Goal: Check status: Check status

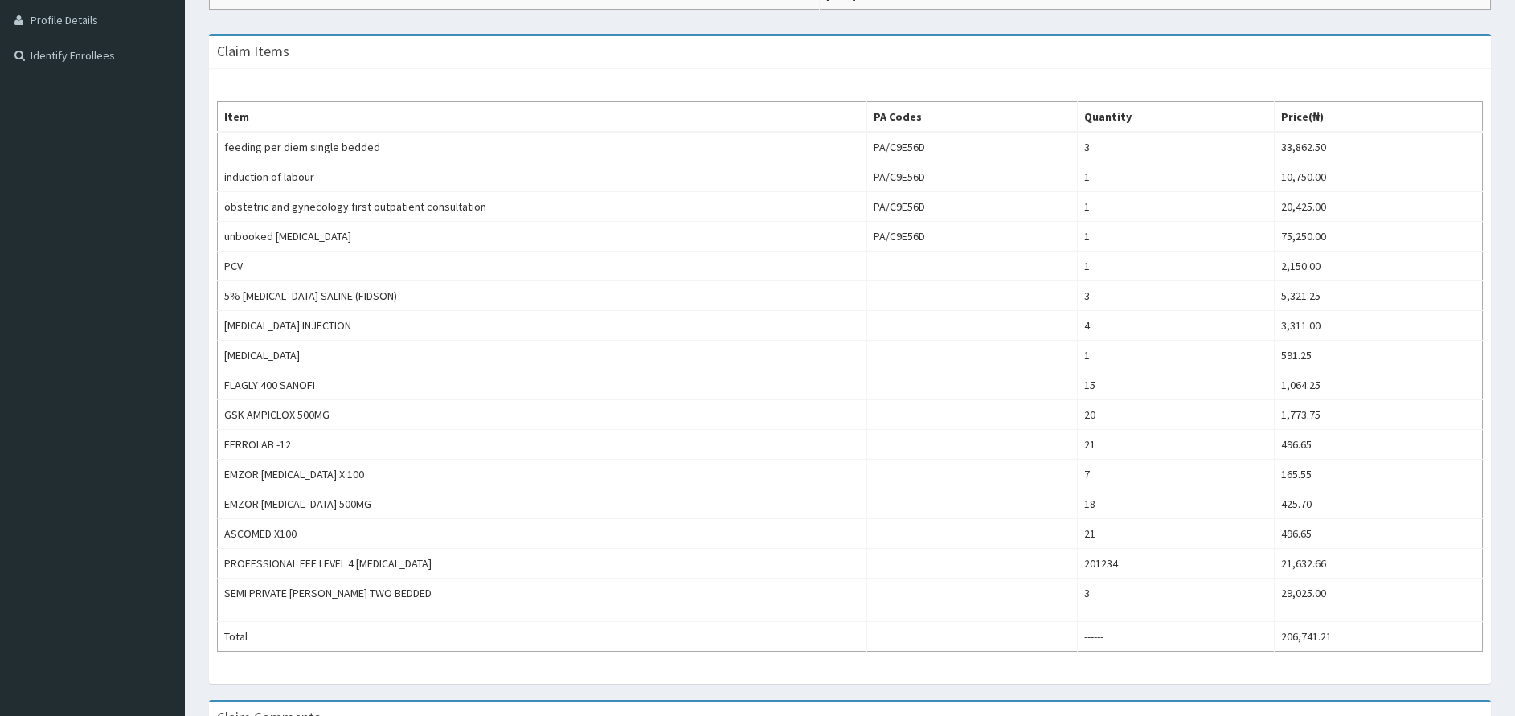
scroll to position [444, 0]
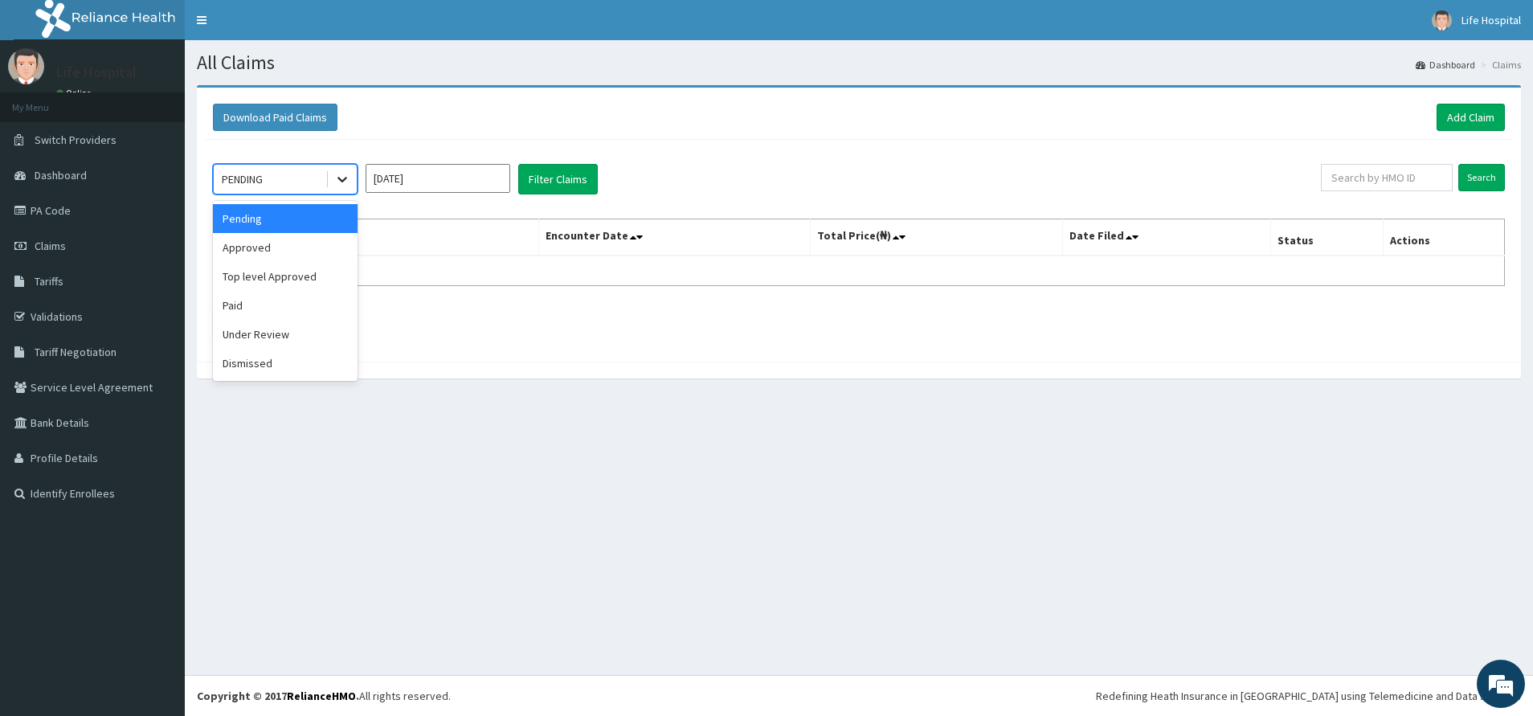
click at [341, 180] on icon at bounding box center [343, 181] width 10 height 6
click at [281, 309] on div "Paid" at bounding box center [285, 305] width 145 height 29
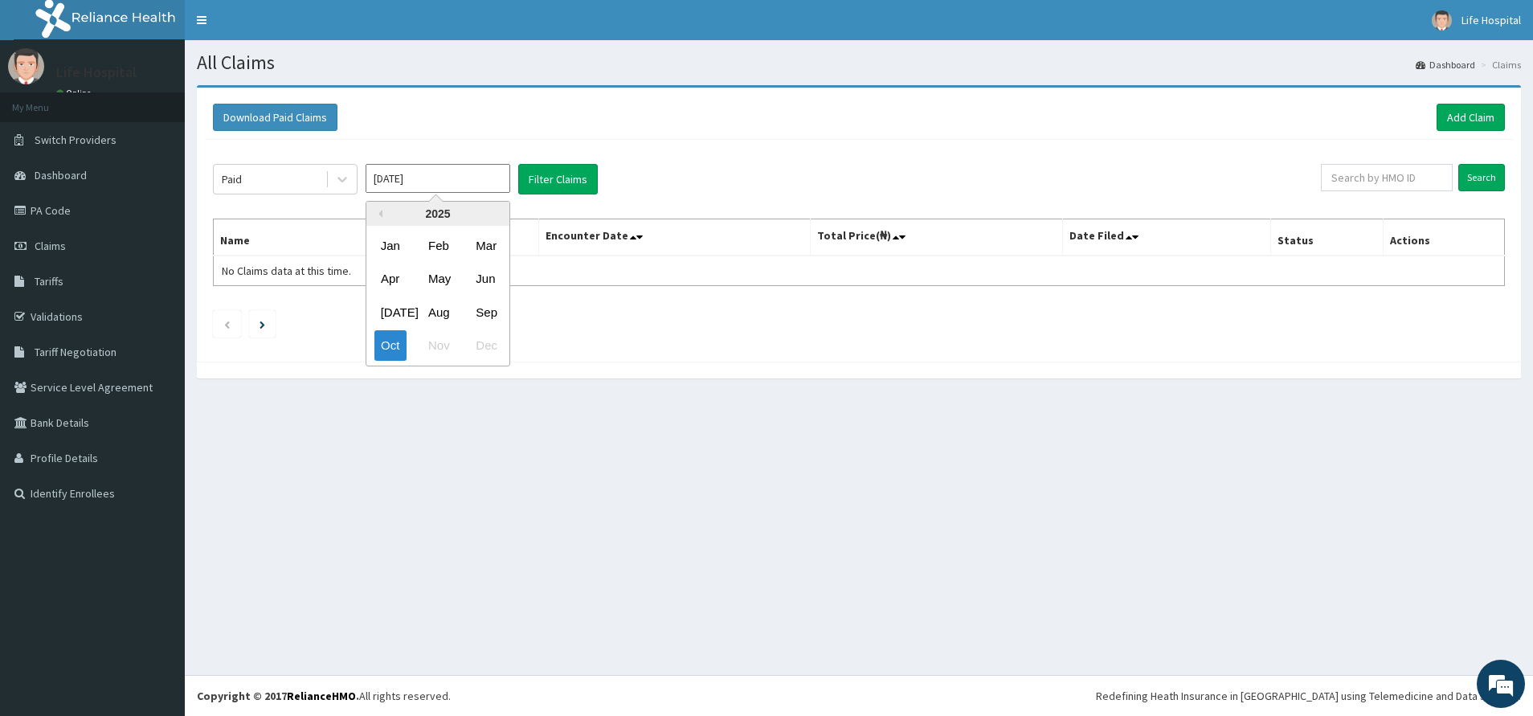
click at [483, 177] on input "Oct 2025" at bounding box center [438, 178] width 145 height 29
click at [490, 303] on div "Sep" at bounding box center [485, 312] width 32 height 30
type input "Sep 2025"
click at [537, 176] on button "Filter Claims" at bounding box center [558, 179] width 80 height 31
click at [536, 176] on button "Filter Claims" at bounding box center [558, 179] width 80 height 31
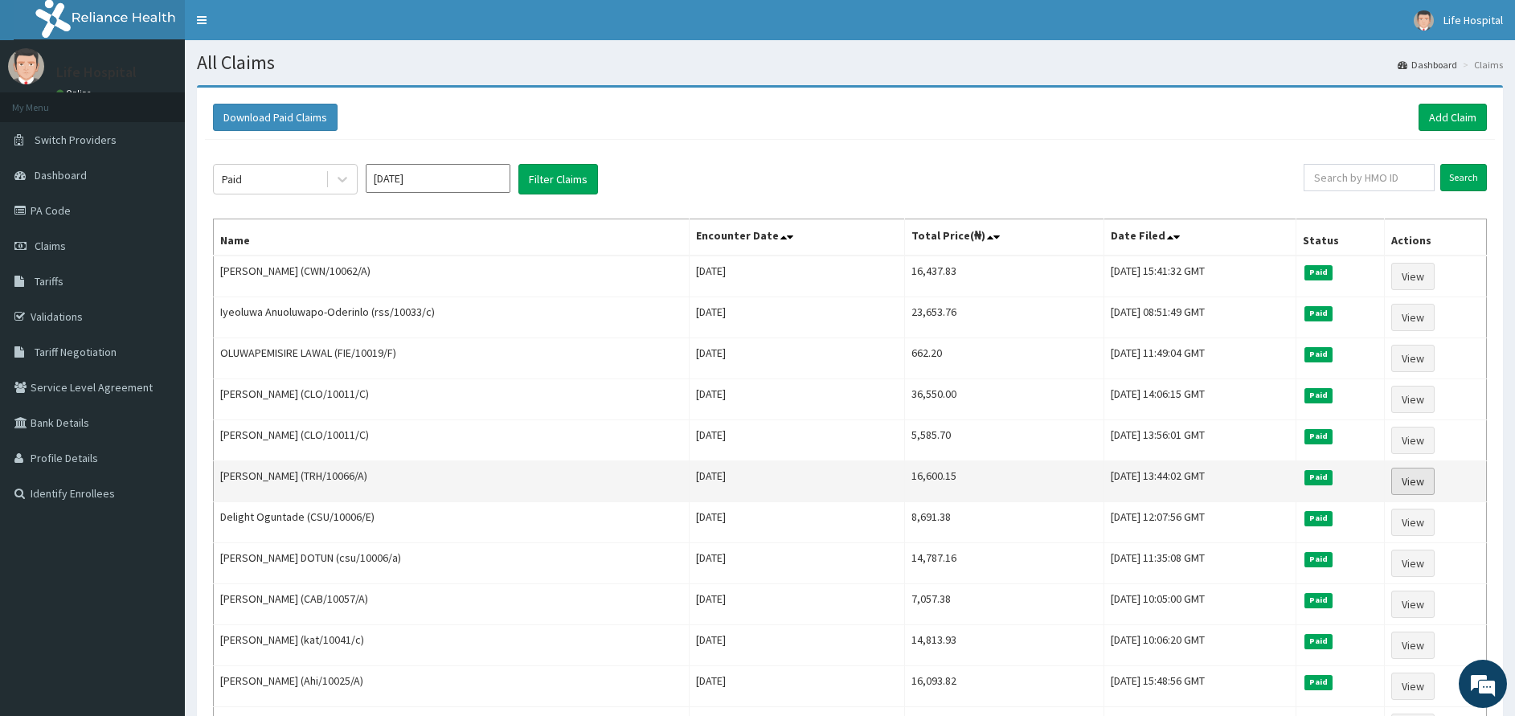
click at [1422, 477] on link "View" at bounding box center [1412, 481] width 43 height 27
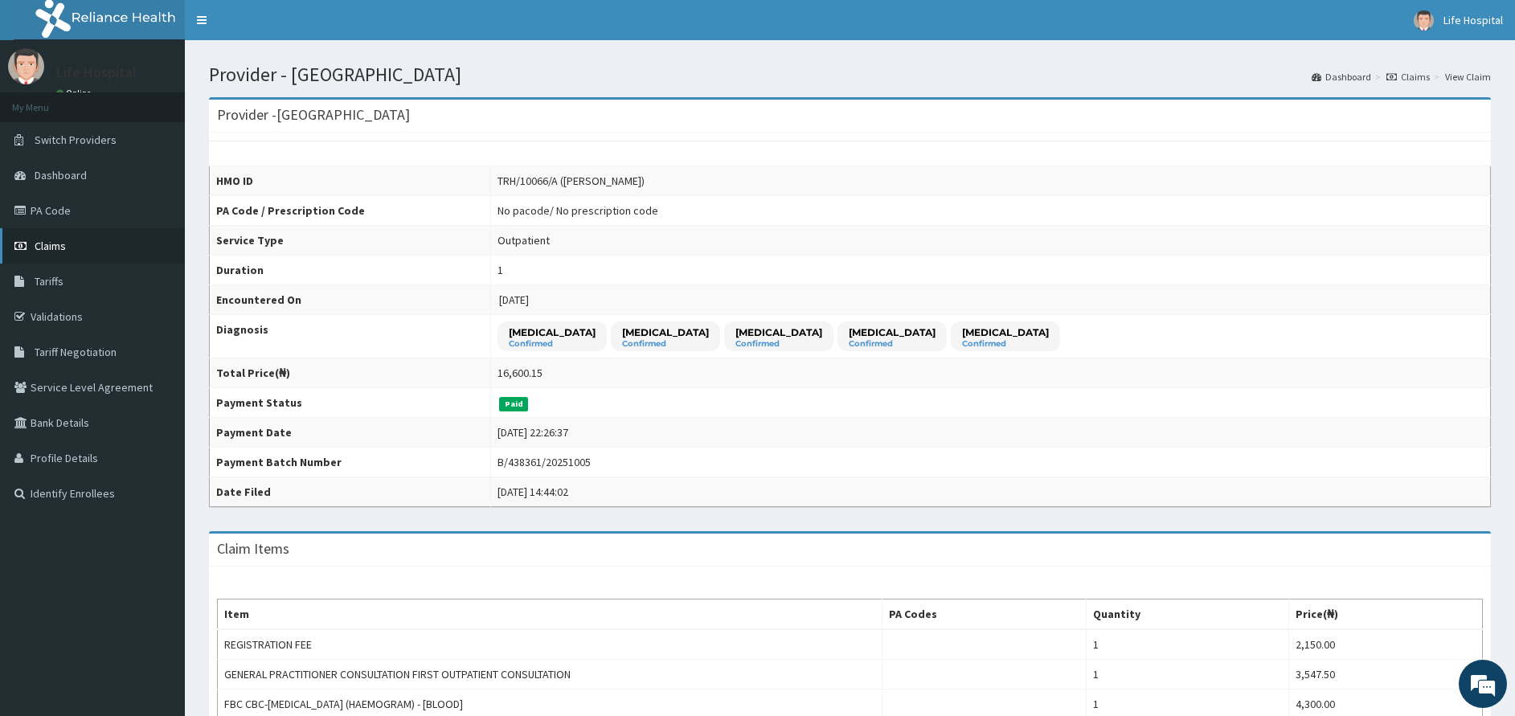
click at [65, 248] on span "Claims" at bounding box center [50, 246] width 31 height 14
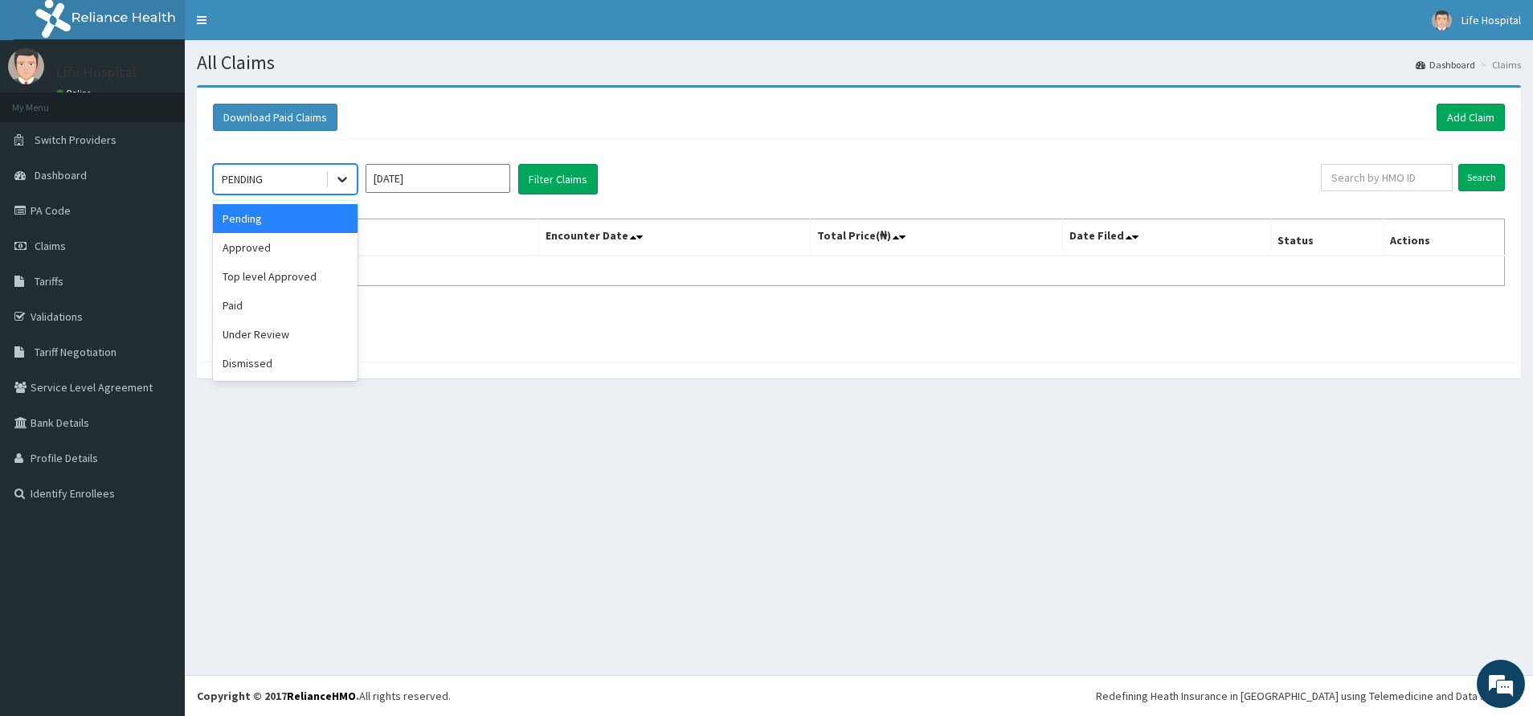
click at [344, 184] on icon at bounding box center [342, 179] width 16 height 16
click at [266, 305] on div "Paid" at bounding box center [285, 305] width 145 height 29
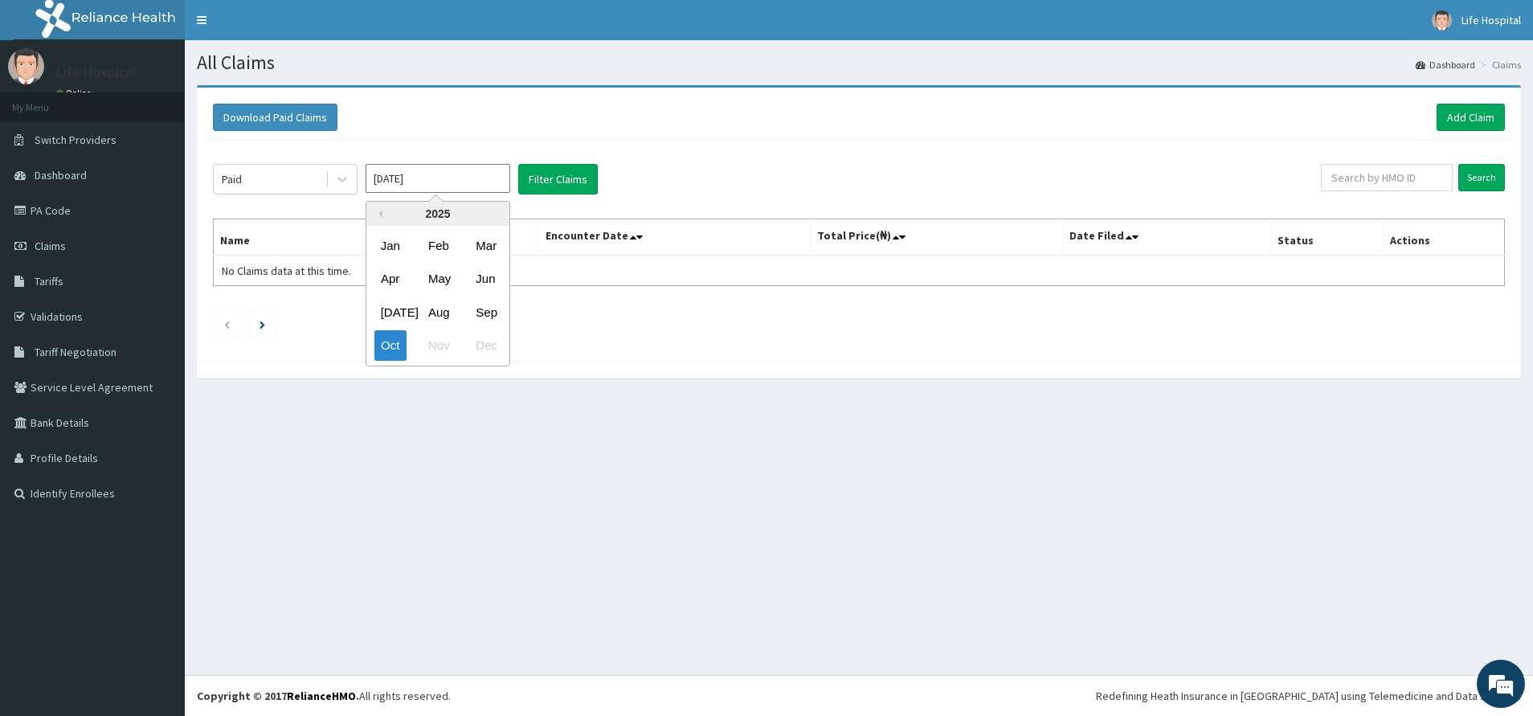
click at [411, 174] on input "[DATE]" at bounding box center [438, 178] width 145 height 29
click at [497, 314] on div "Sep" at bounding box center [485, 312] width 32 height 30
type input "[DATE]"
click at [560, 187] on button "Filter Claims" at bounding box center [558, 179] width 80 height 31
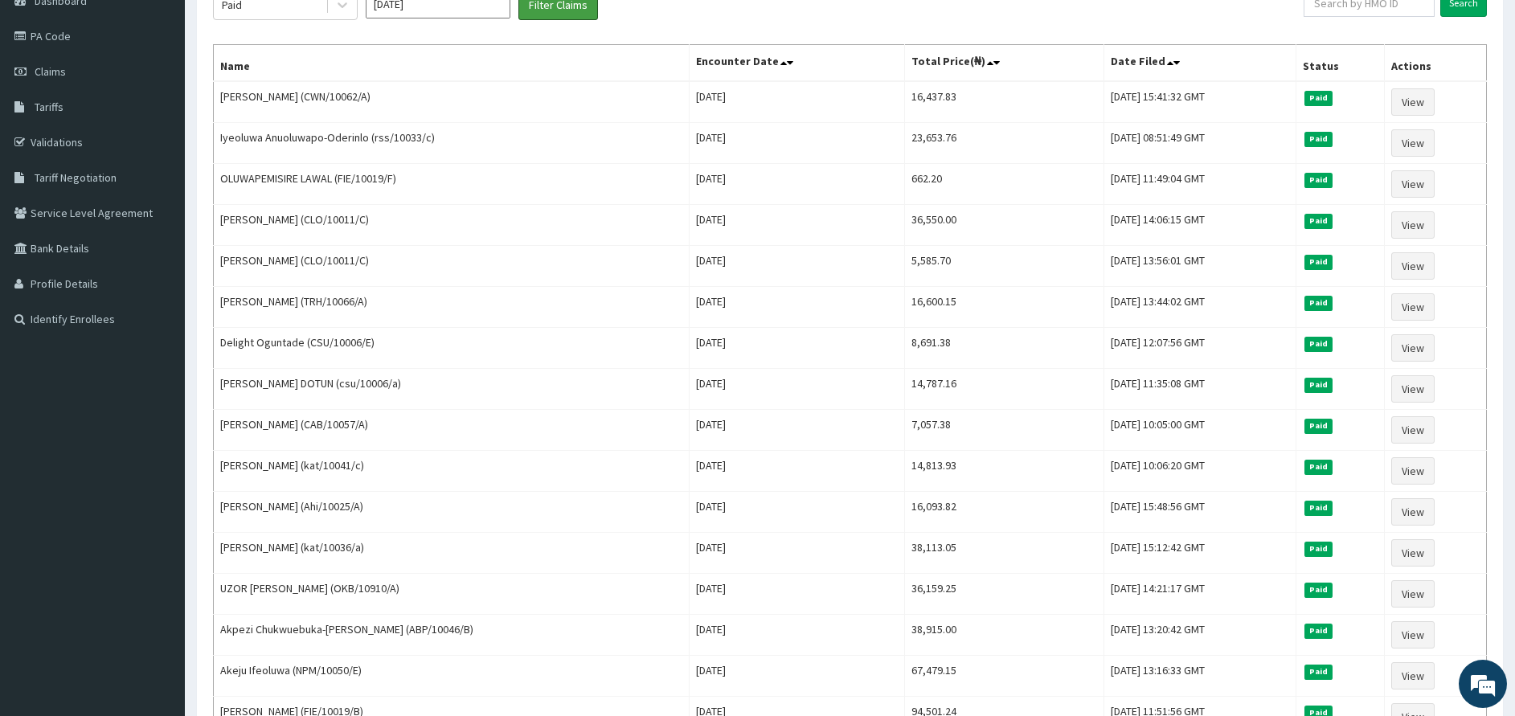
scroll to position [195, 0]
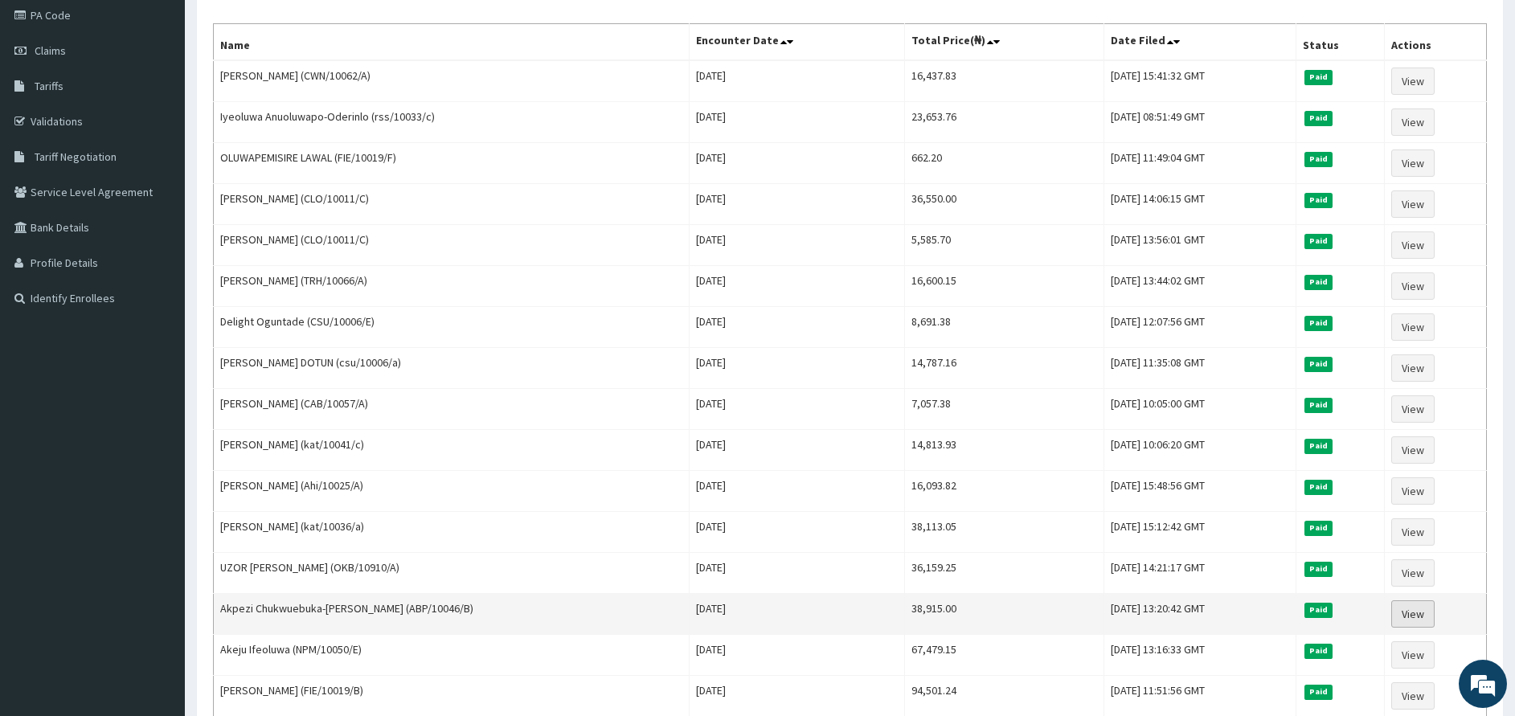
click at [1418, 608] on link "View" at bounding box center [1412, 613] width 43 height 27
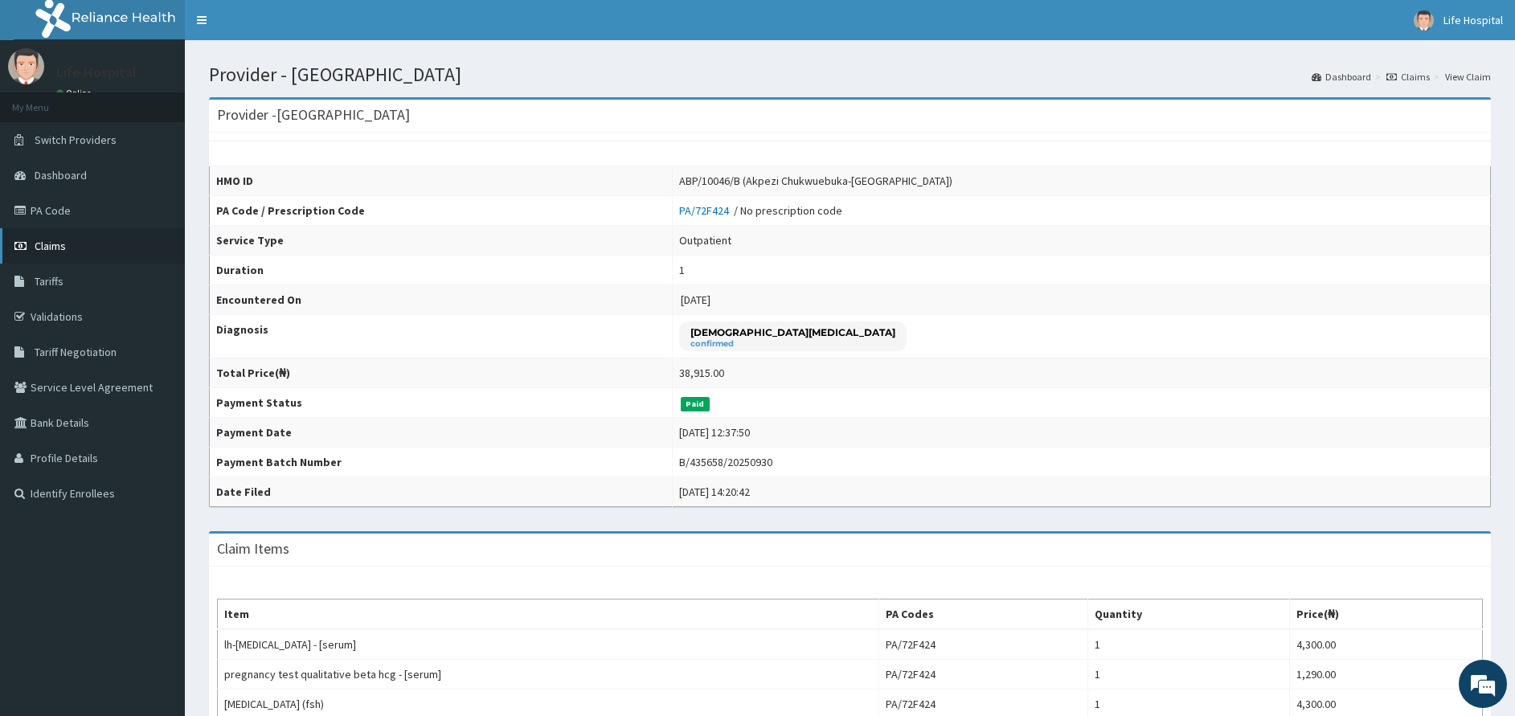
click at [78, 251] on link "Claims" at bounding box center [92, 245] width 185 height 35
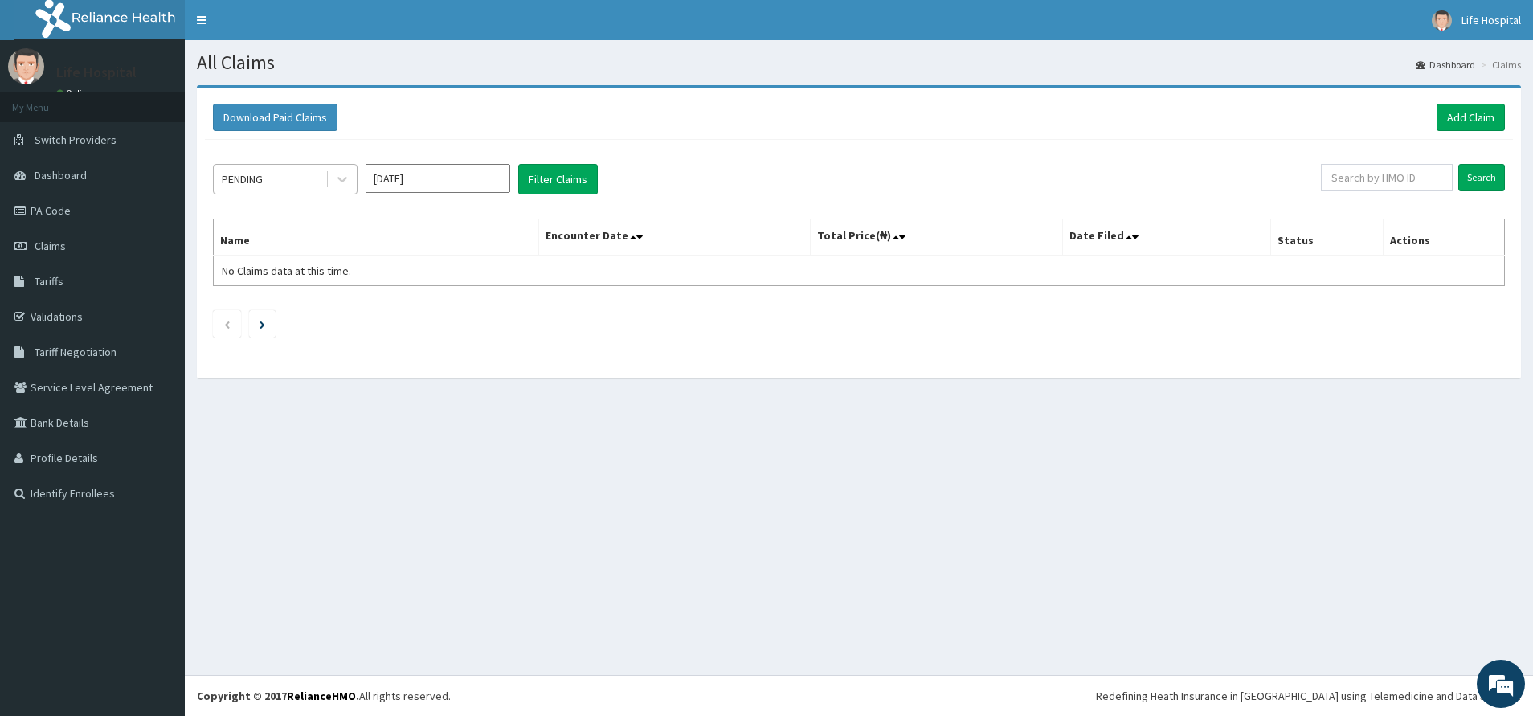
click at [289, 182] on div "PENDING" at bounding box center [270, 179] width 112 height 26
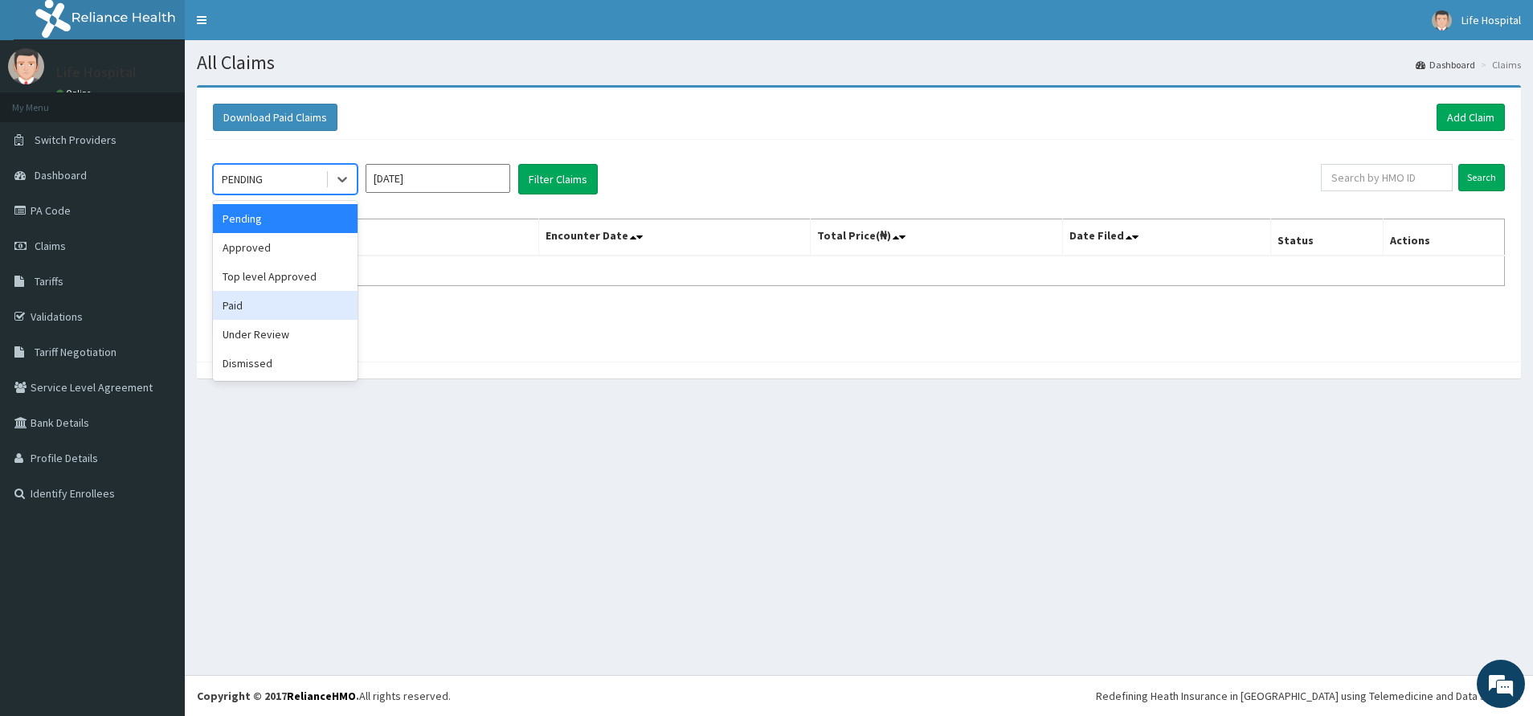
click at [264, 297] on div "Paid" at bounding box center [285, 305] width 145 height 29
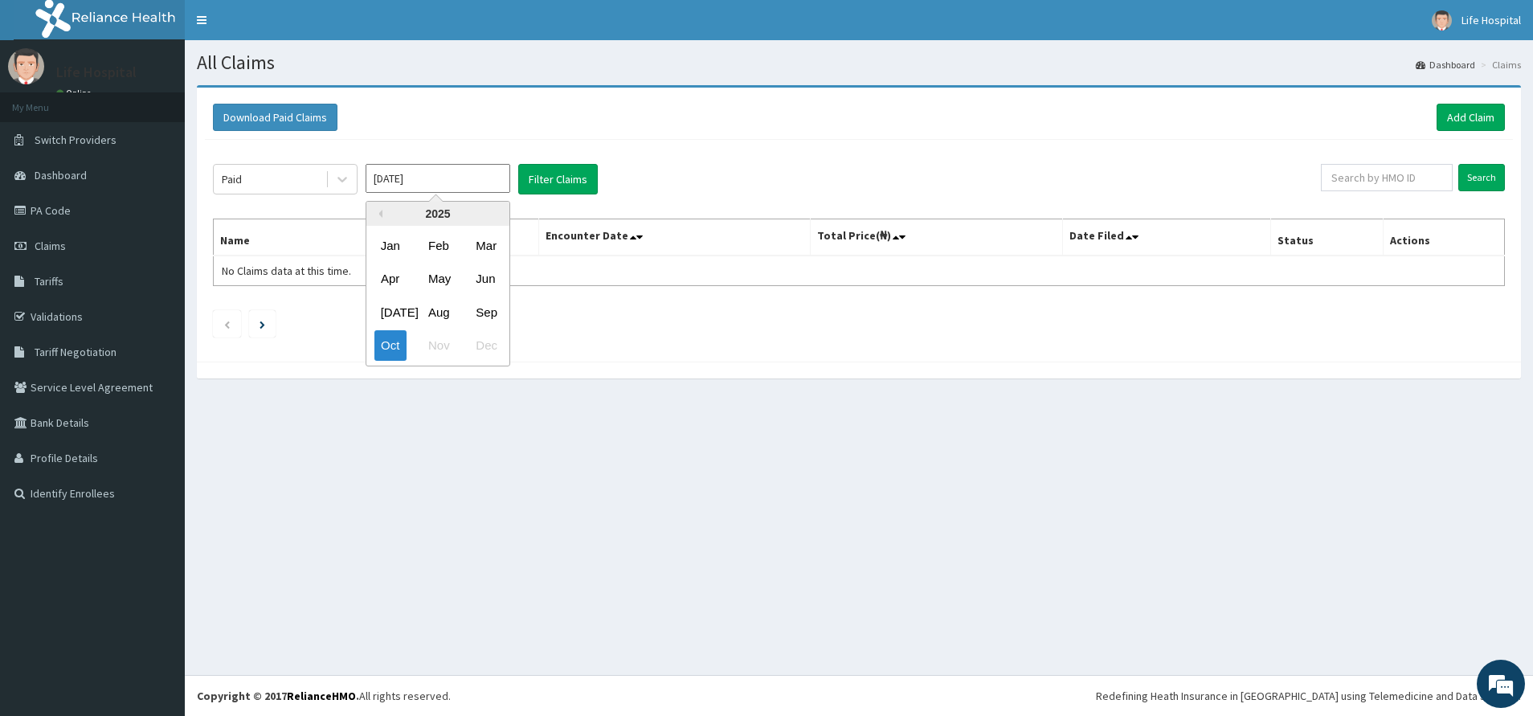
click at [448, 182] on input "Oct 2025" at bounding box center [438, 178] width 145 height 29
click at [494, 309] on div "Sep" at bounding box center [485, 312] width 32 height 30
type input "Sep 2025"
click at [554, 179] on button "Filter Claims" at bounding box center [558, 179] width 80 height 31
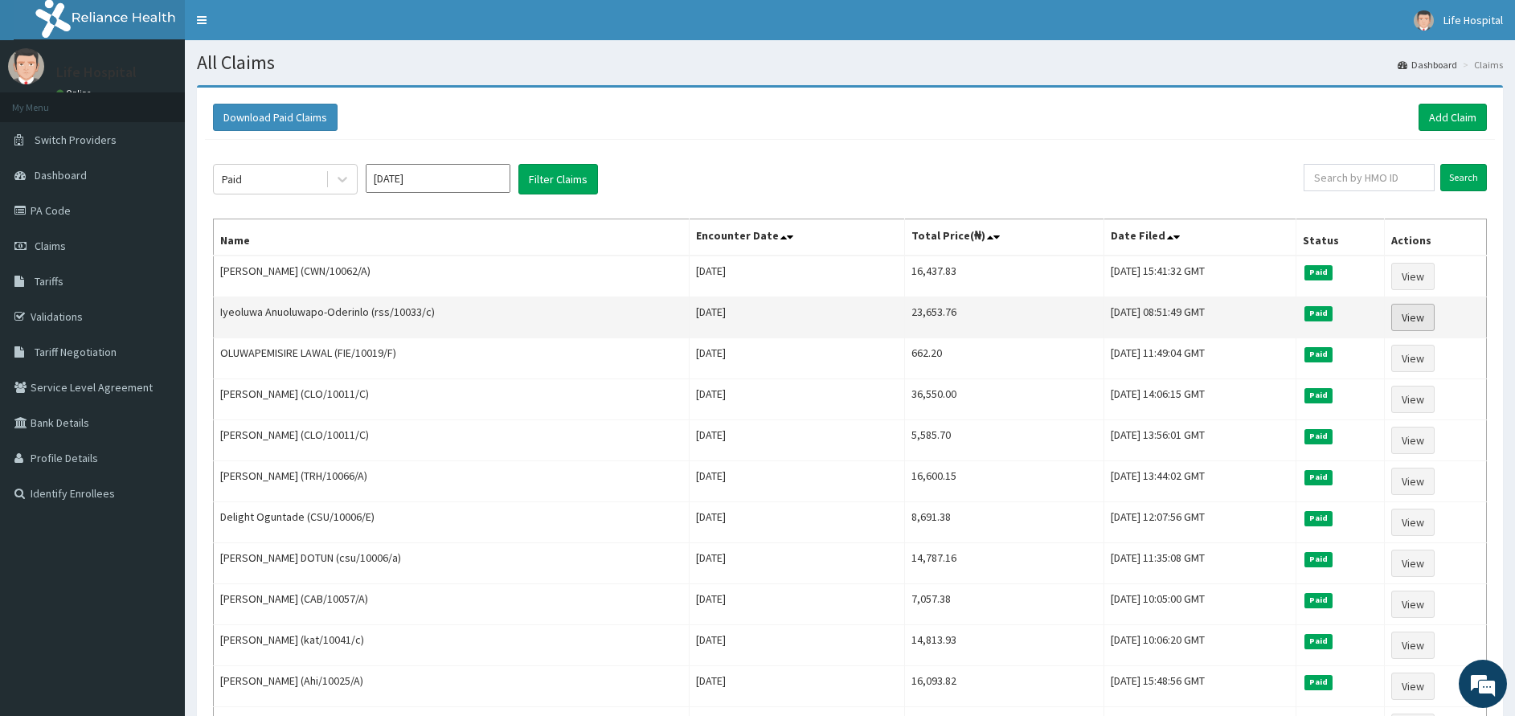
click at [1416, 310] on link "View" at bounding box center [1412, 317] width 43 height 27
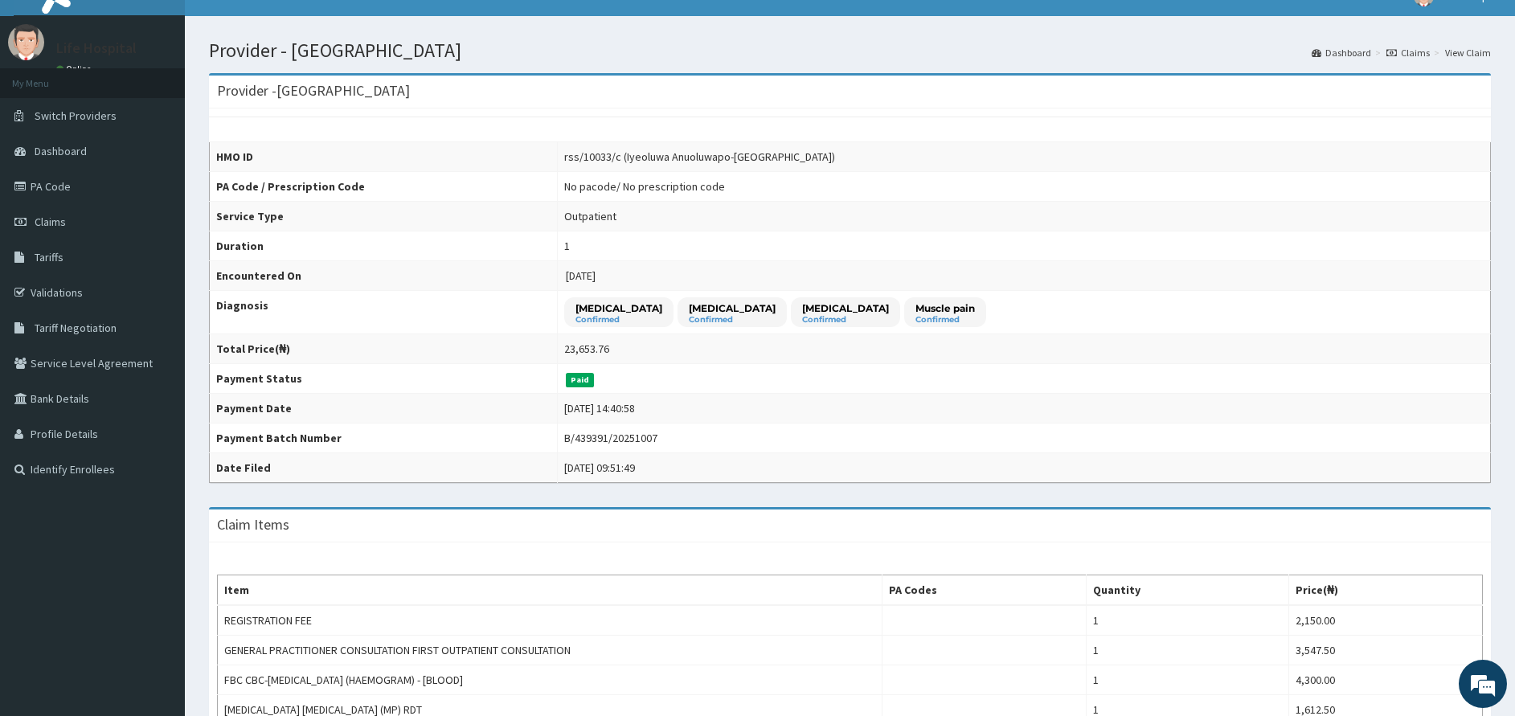
scroll to position [3, 0]
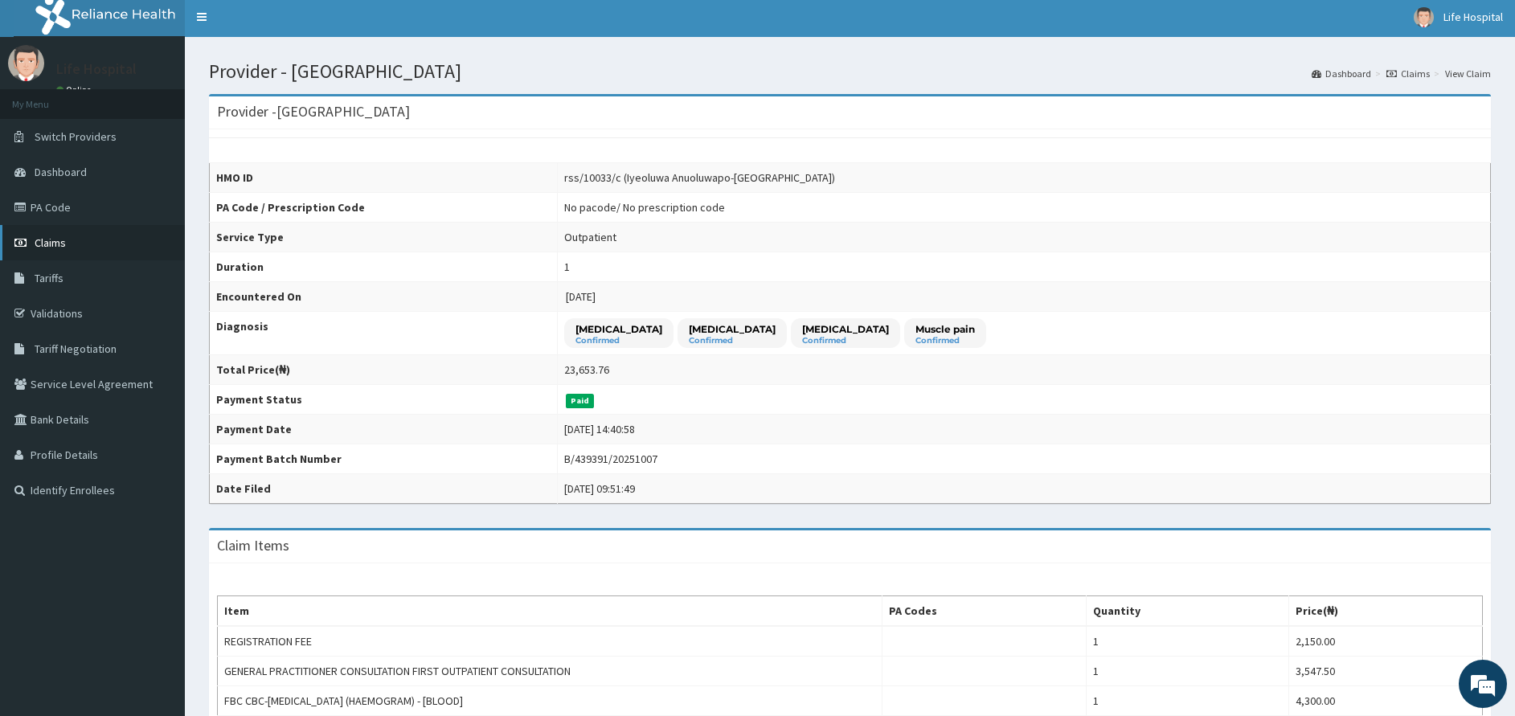
click at [63, 243] on span "Claims" at bounding box center [50, 242] width 31 height 14
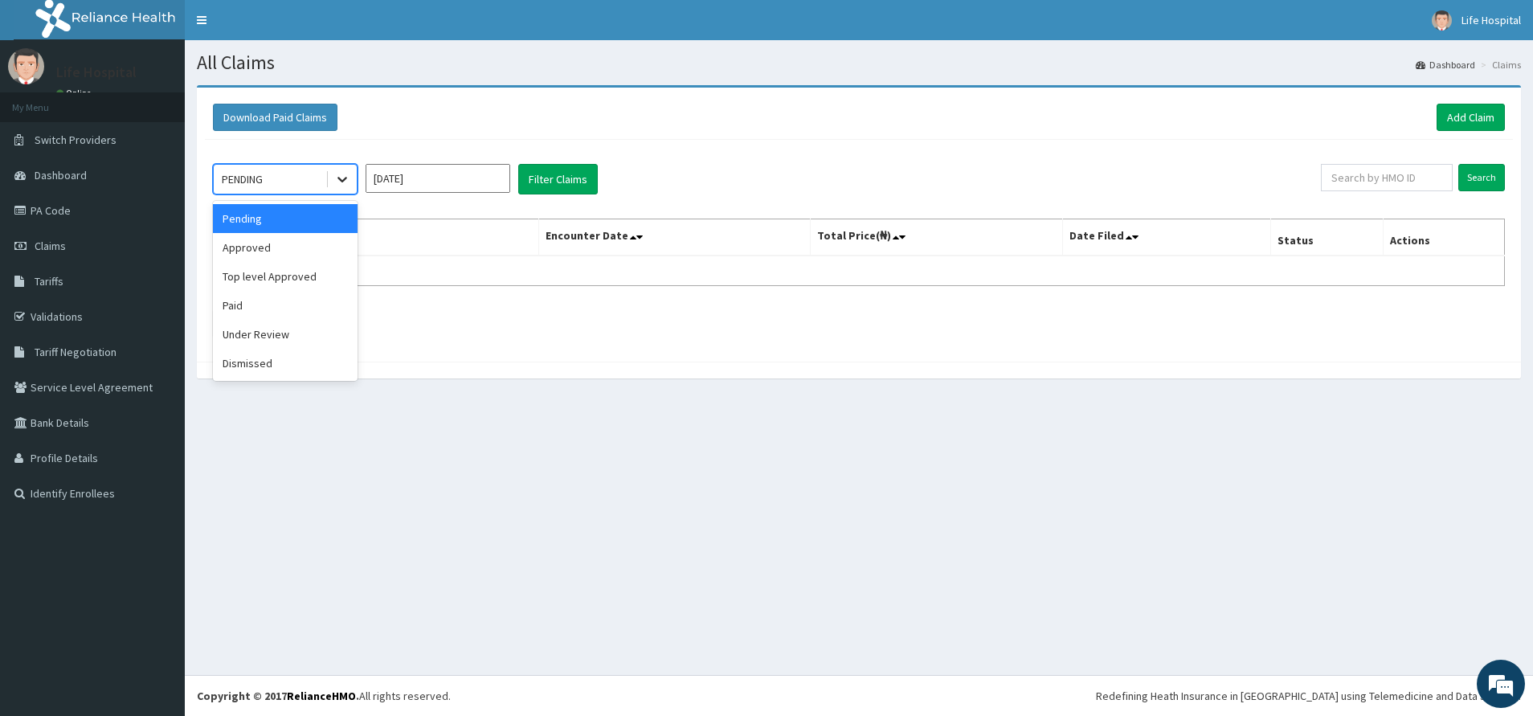
click at [347, 175] on icon at bounding box center [342, 179] width 16 height 16
click at [283, 294] on div "Paid" at bounding box center [285, 305] width 145 height 29
click at [424, 184] on input "[DATE]" at bounding box center [438, 178] width 145 height 29
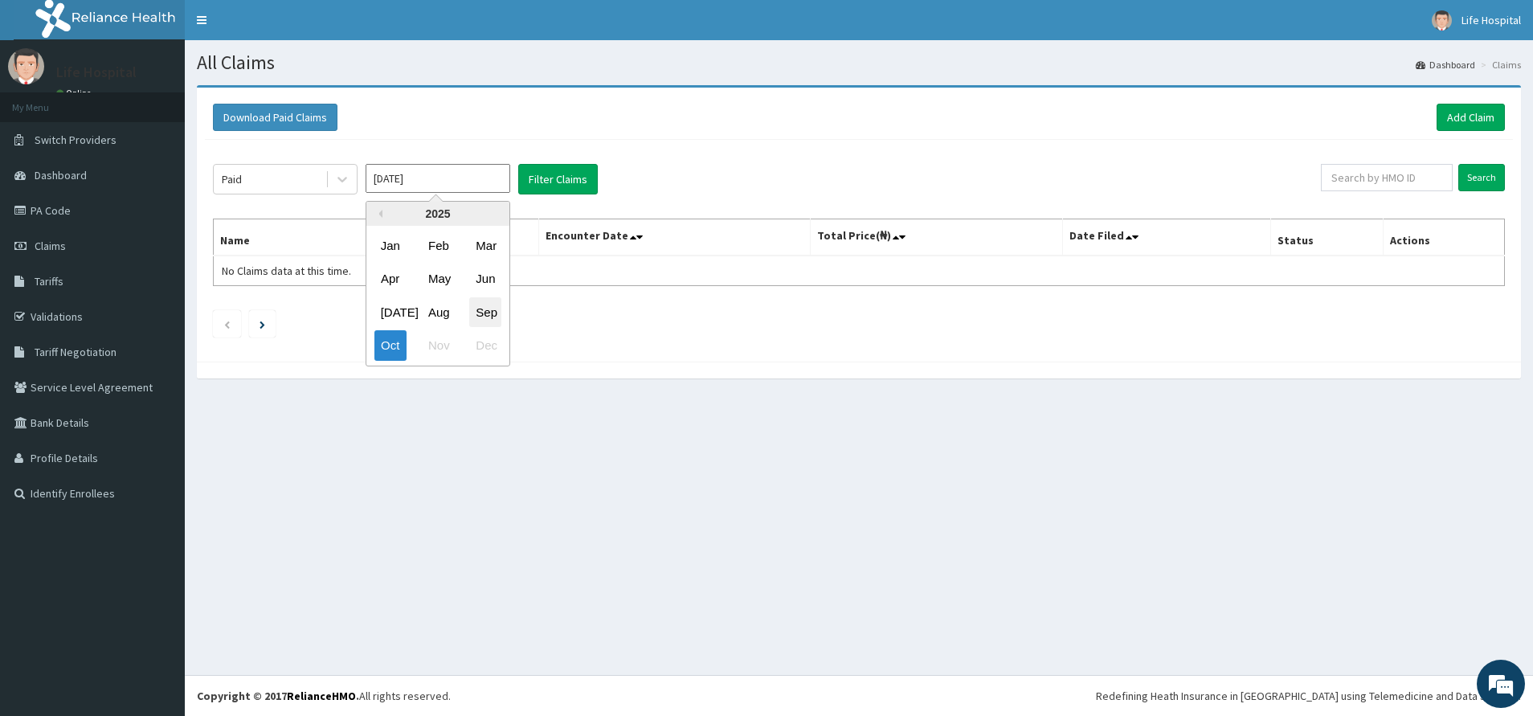
click at [486, 309] on div "Sep" at bounding box center [485, 312] width 32 height 30
type input "[DATE]"
click at [570, 179] on button "Filter Claims" at bounding box center [558, 179] width 80 height 31
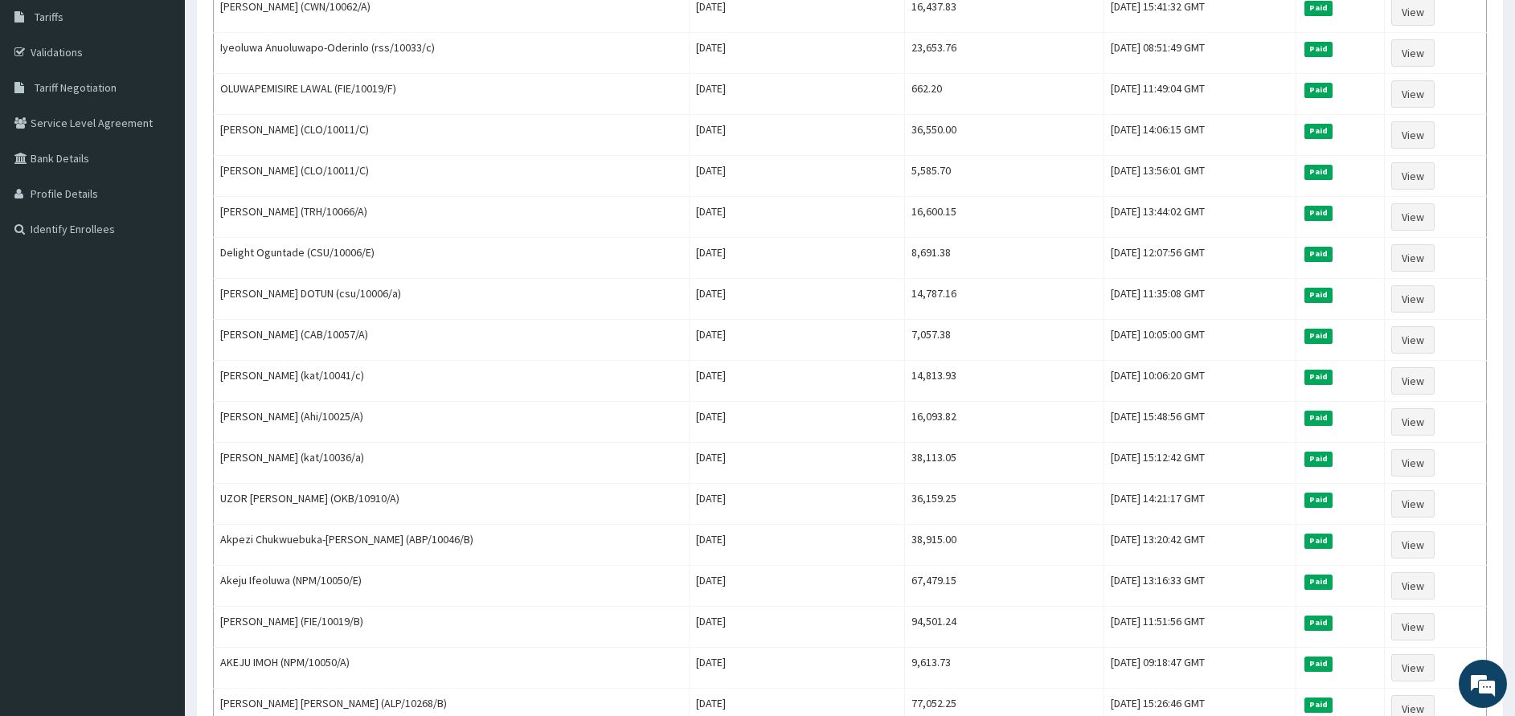
scroll to position [313, 0]
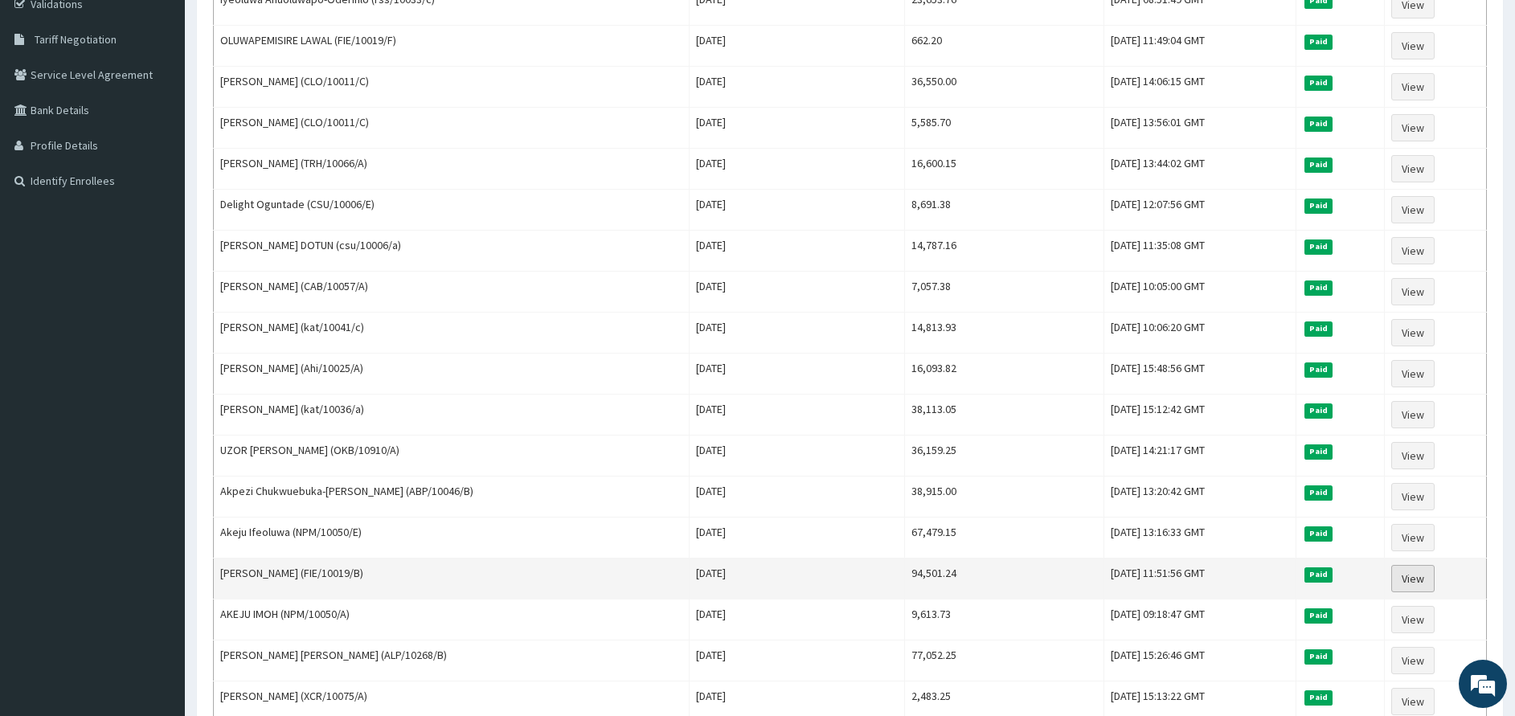
click at [1416, 585] on link "View" at bounding box center [1412, 578] width 43 height 27
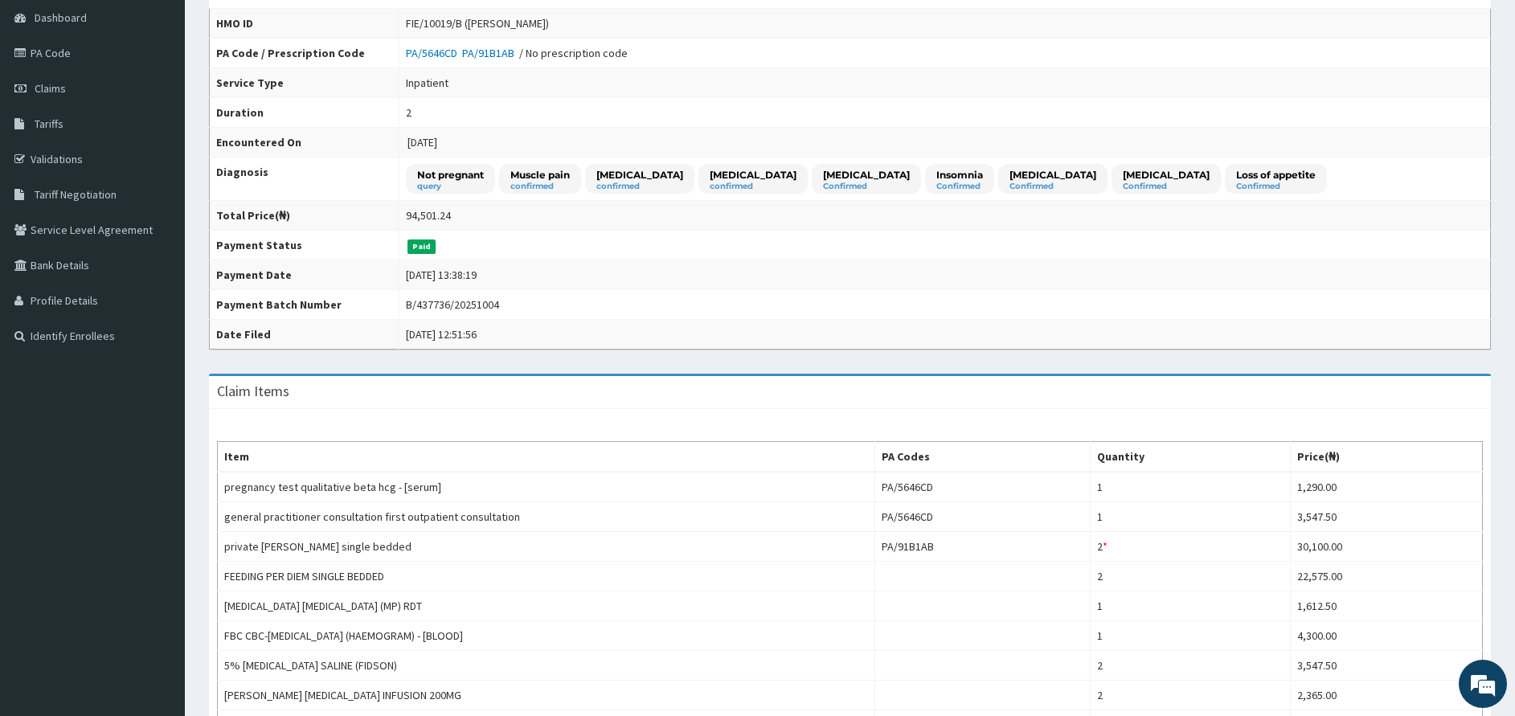
scroll to position [117, 0]
